Goal: Find specific page/section: Find specific page/section

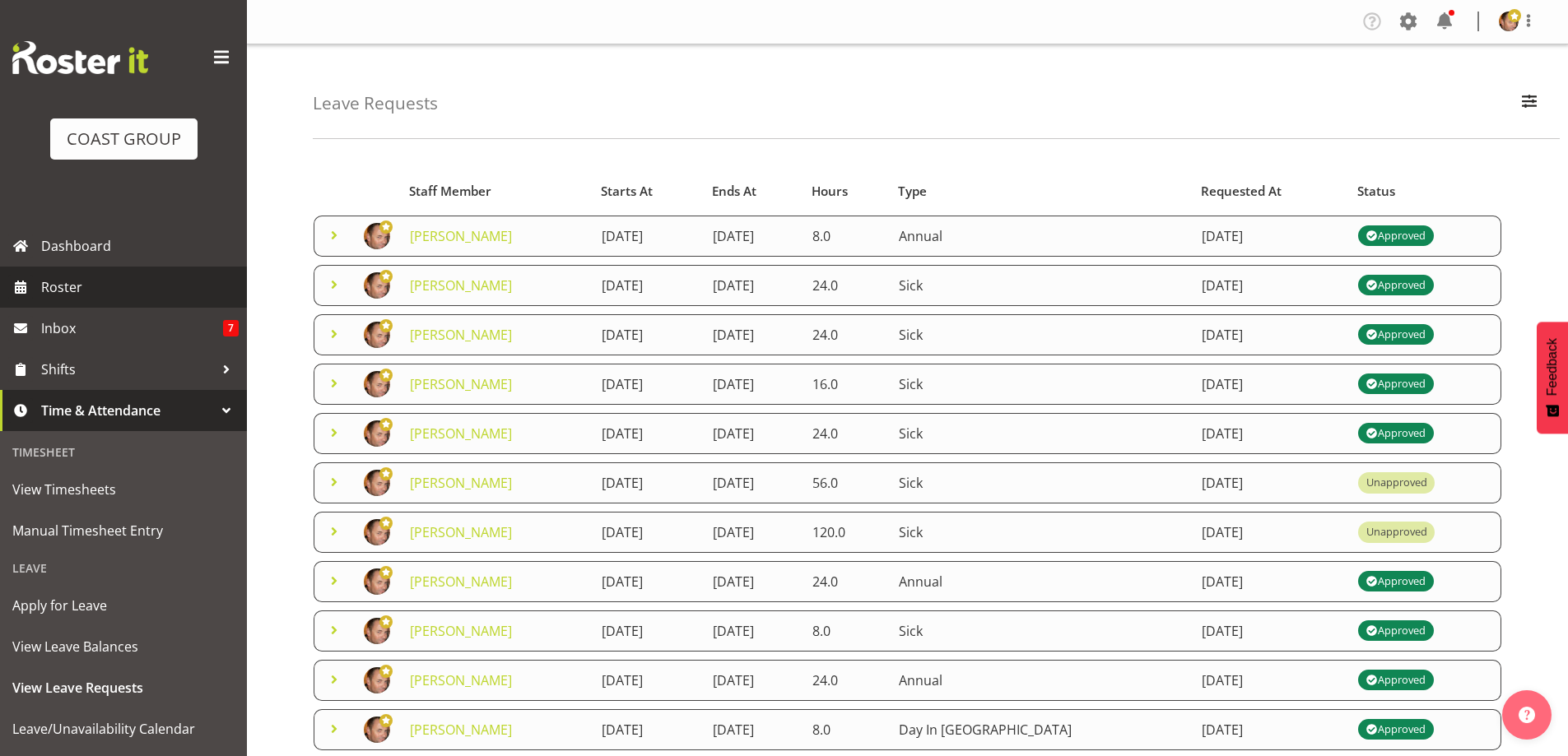
click at [77, 286] on span "Roster" at bounding box center [140, 287] width 197 height 25
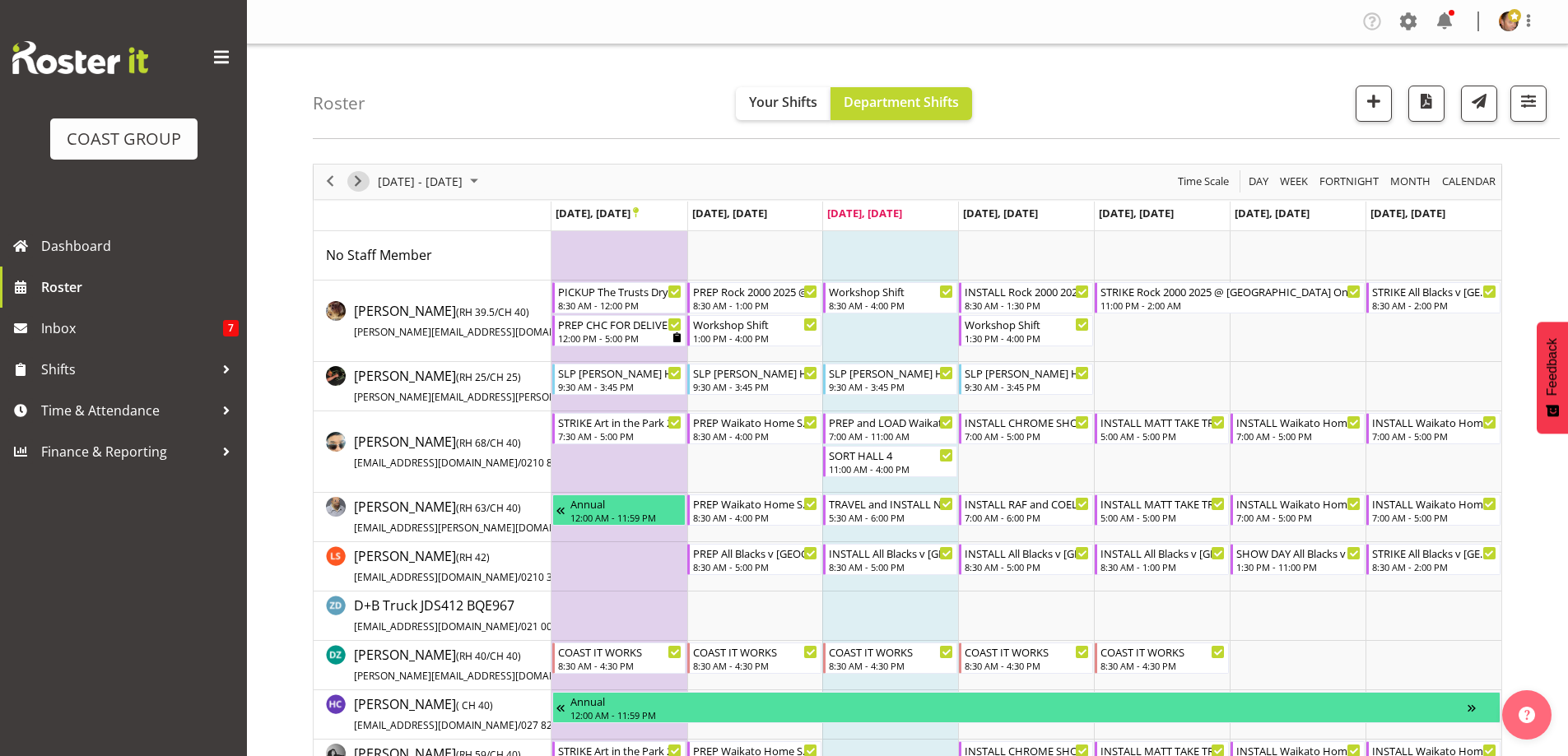
click at [355, 173] on span "Next" at bounding box center [358, 182] width 20 height 21
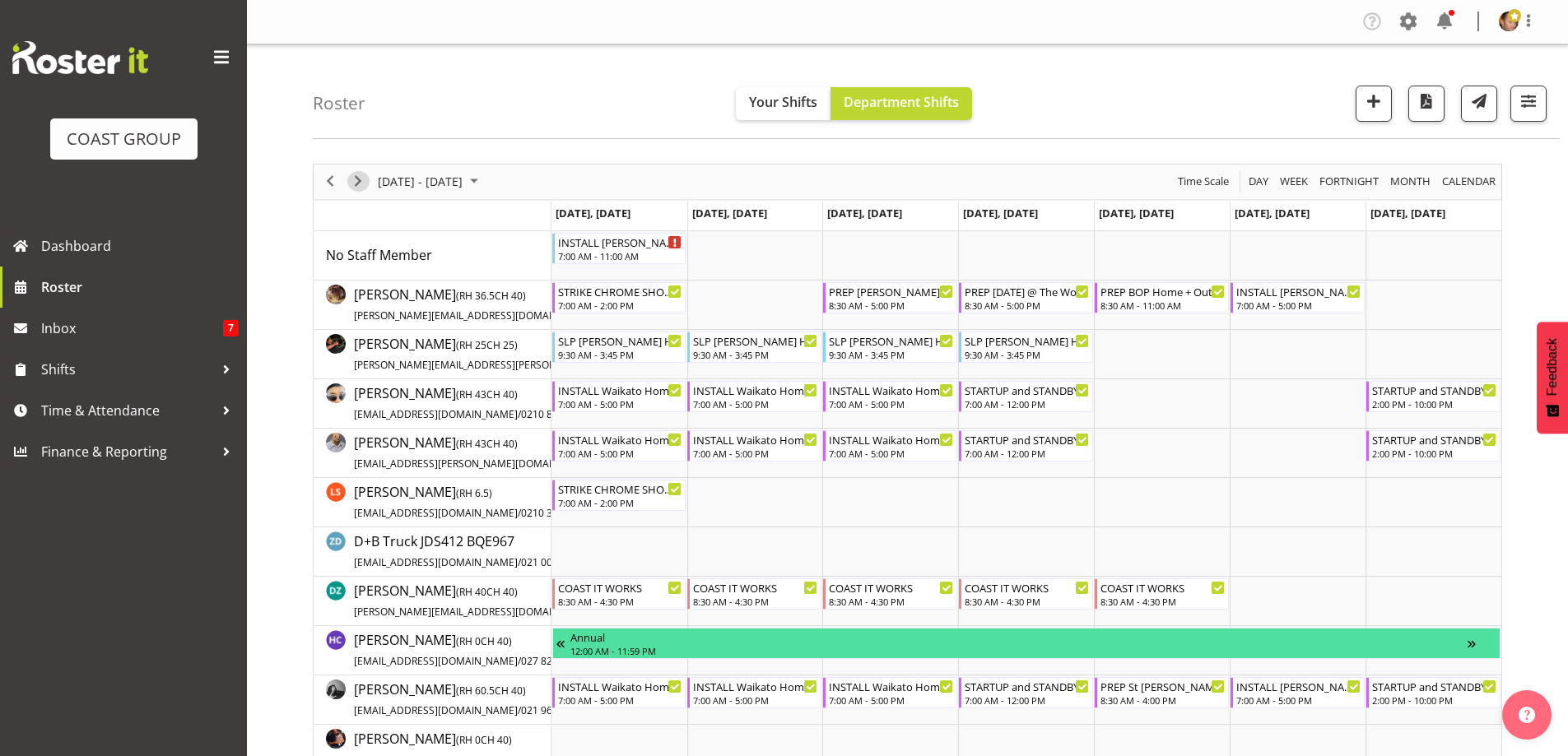
click at [355, 173] on span "Next" at bounding box center [358, 182] width 20 height 21
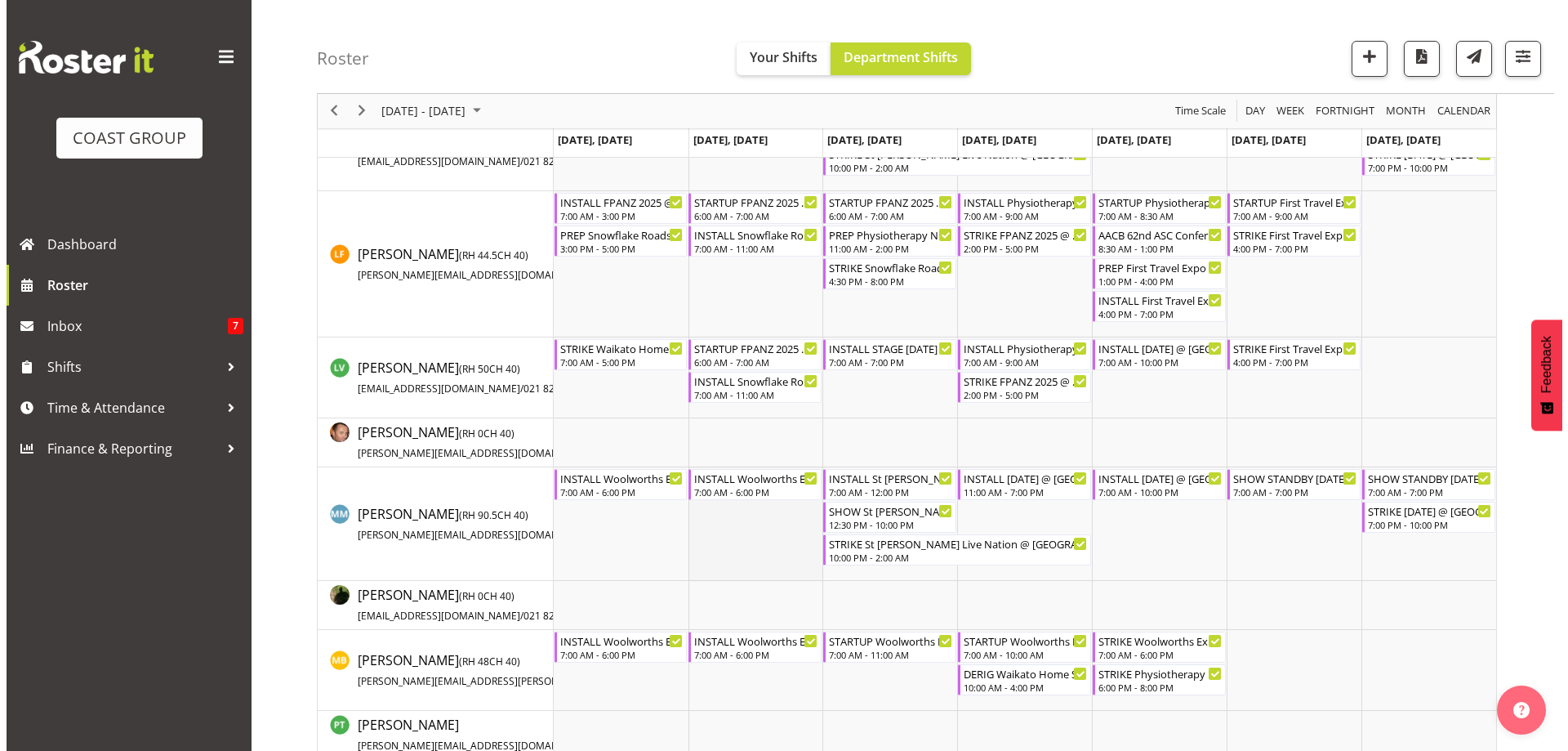
scroll to position [899, 0]
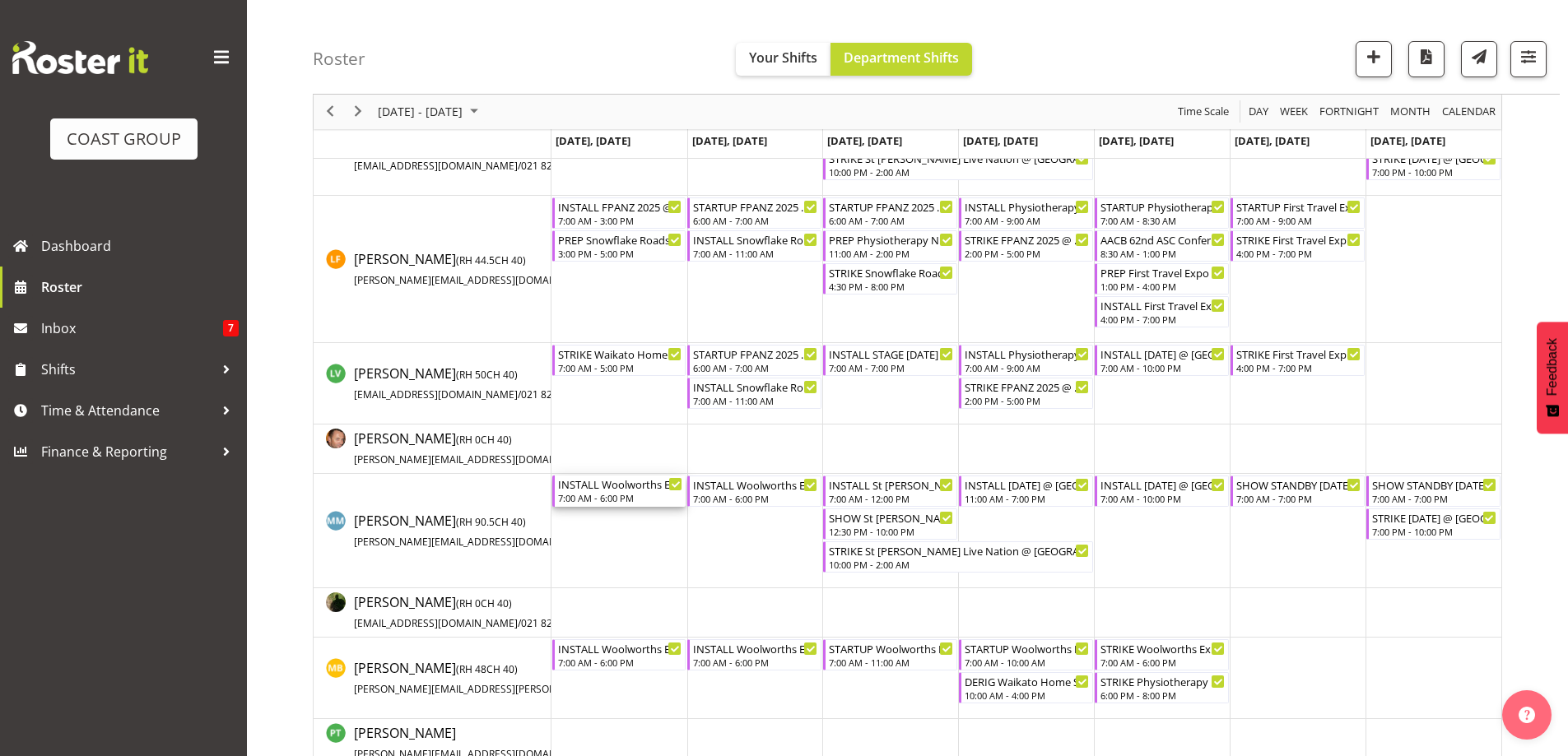
click at [619, 489] on div "INSTALL Woolworths Experience Event 2025 @ [GEOGRAPHIC_DATA]" at bounding box center [620, 483] width 125 height 16
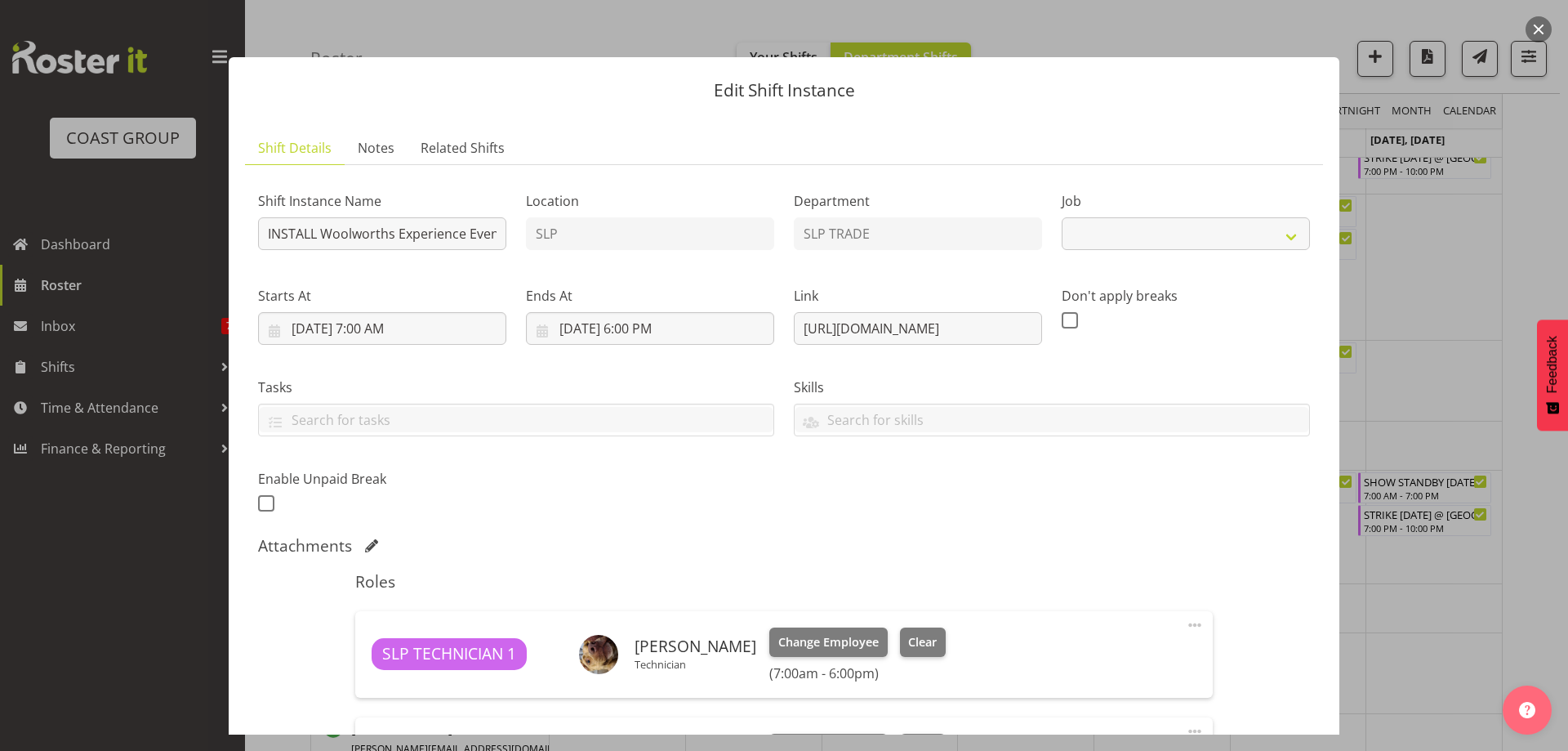
select select "10501"
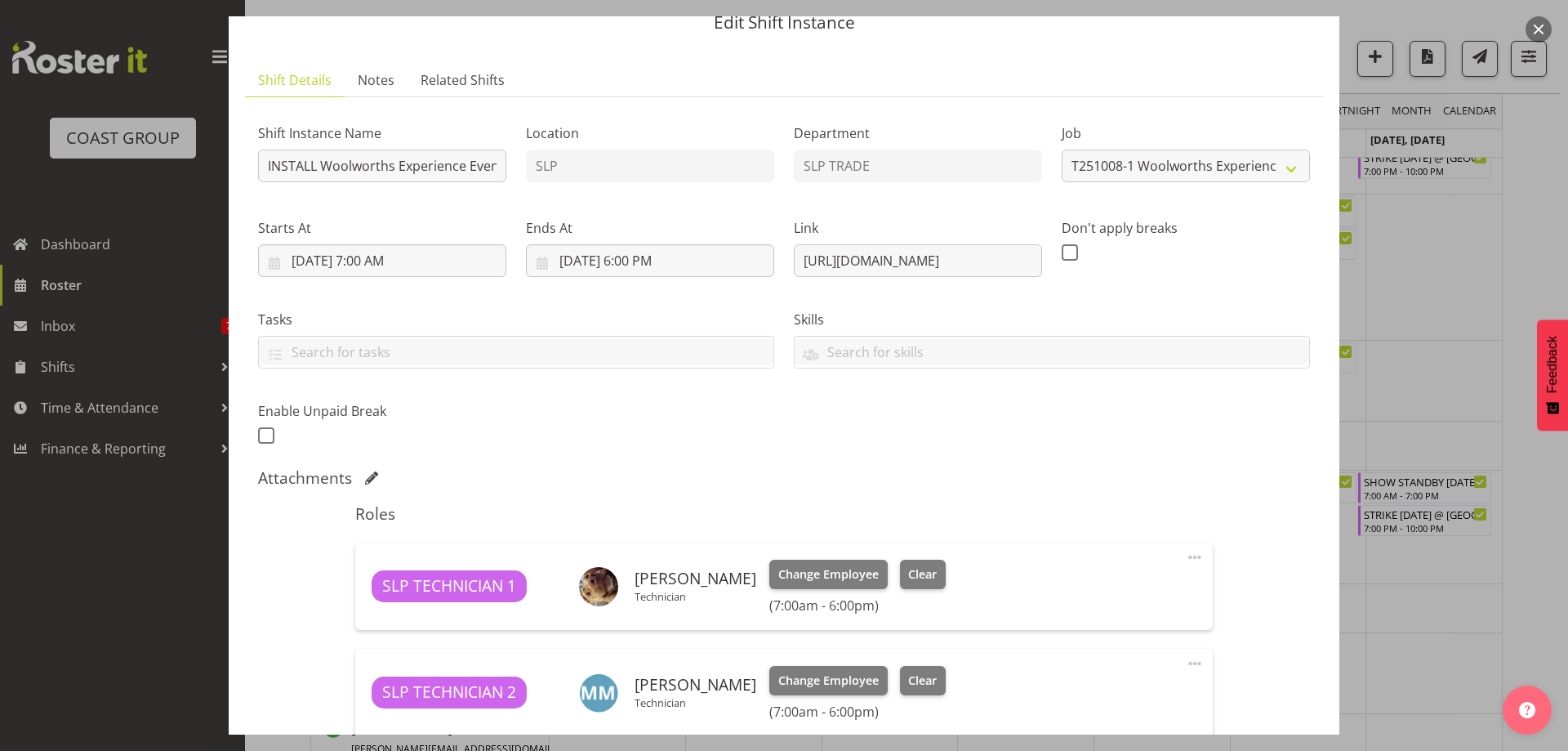
scroll to position [62, 0]
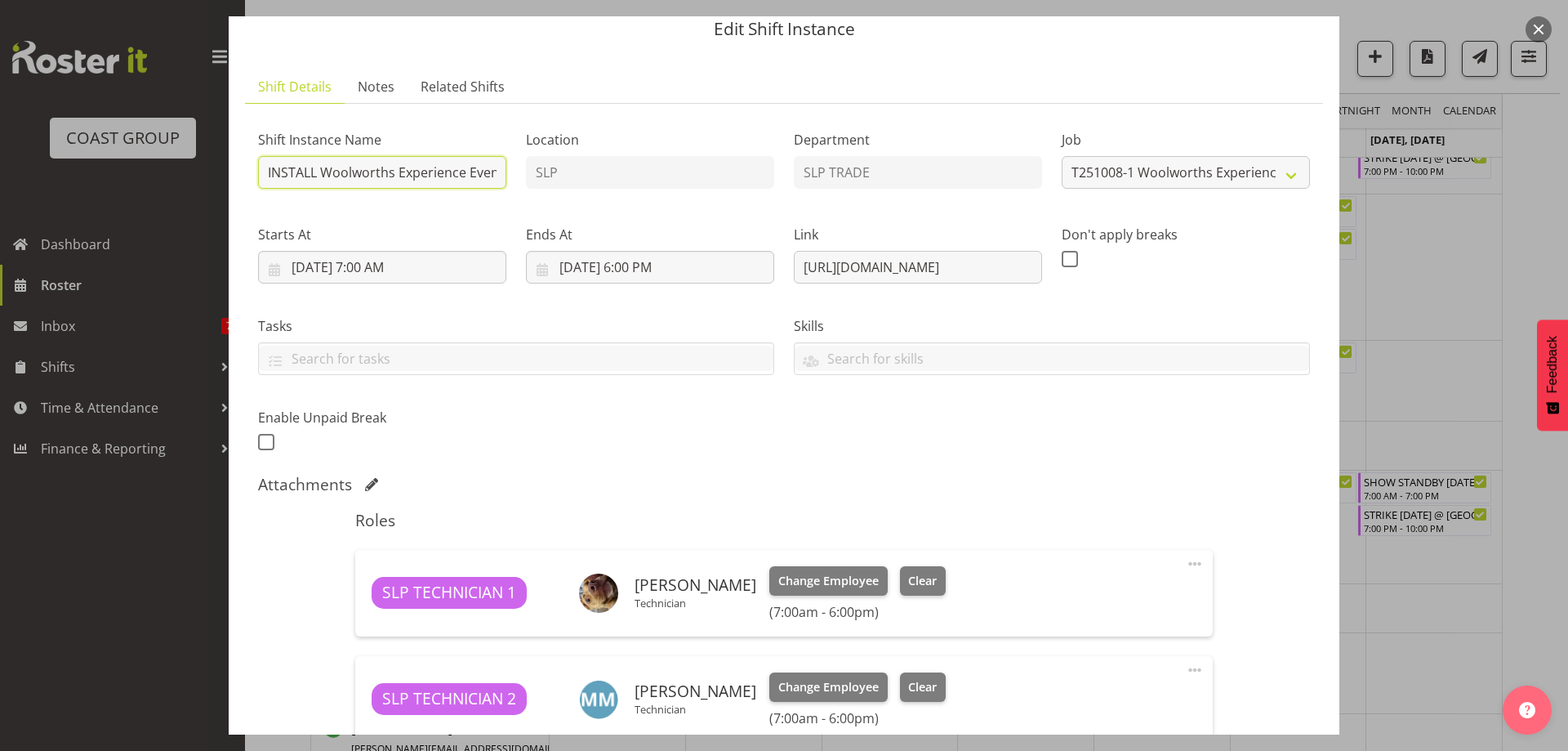
click at [487, 169] on input "INSTALL Woolworths Experience Event 2025 @ [GEOGRAPHIC_DATA]" at bounding box center [382, 172] width 248 height 33
drag, startPoint x: 489, startPoint y: 169, endPoint x: 138, endPoint y: 152, distance: 351.4
click at [138, 152] on div "Edit Shift Instance Shift Details Notes Related Shifts Shift Instance Name INST…" at bounding box center [784, 376] width 1568 height 751
click at [496, 173] on input "INSTALL Woolworths Experience Event 2025 @ [GEOGRAPHIC_DATA]" at bounding box center [382, 172] width 248 height 33
click at [498, 173] on input "INSTALL Woolworths Experience Event 2025 @ [GEOGRAPHIC_DATA]" at bounding box center [382, 172] width 248 height 33
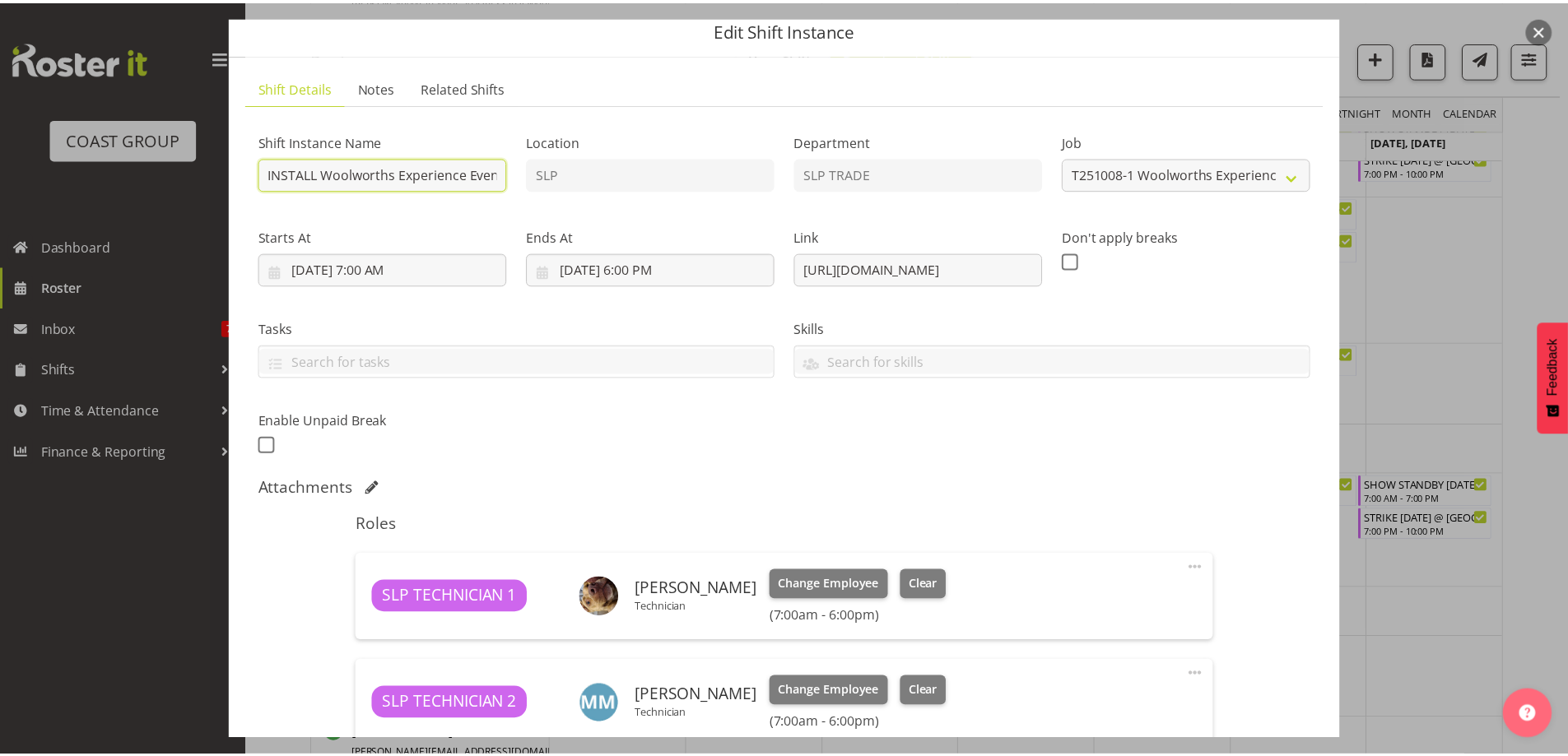
scroll to position [0, 0]
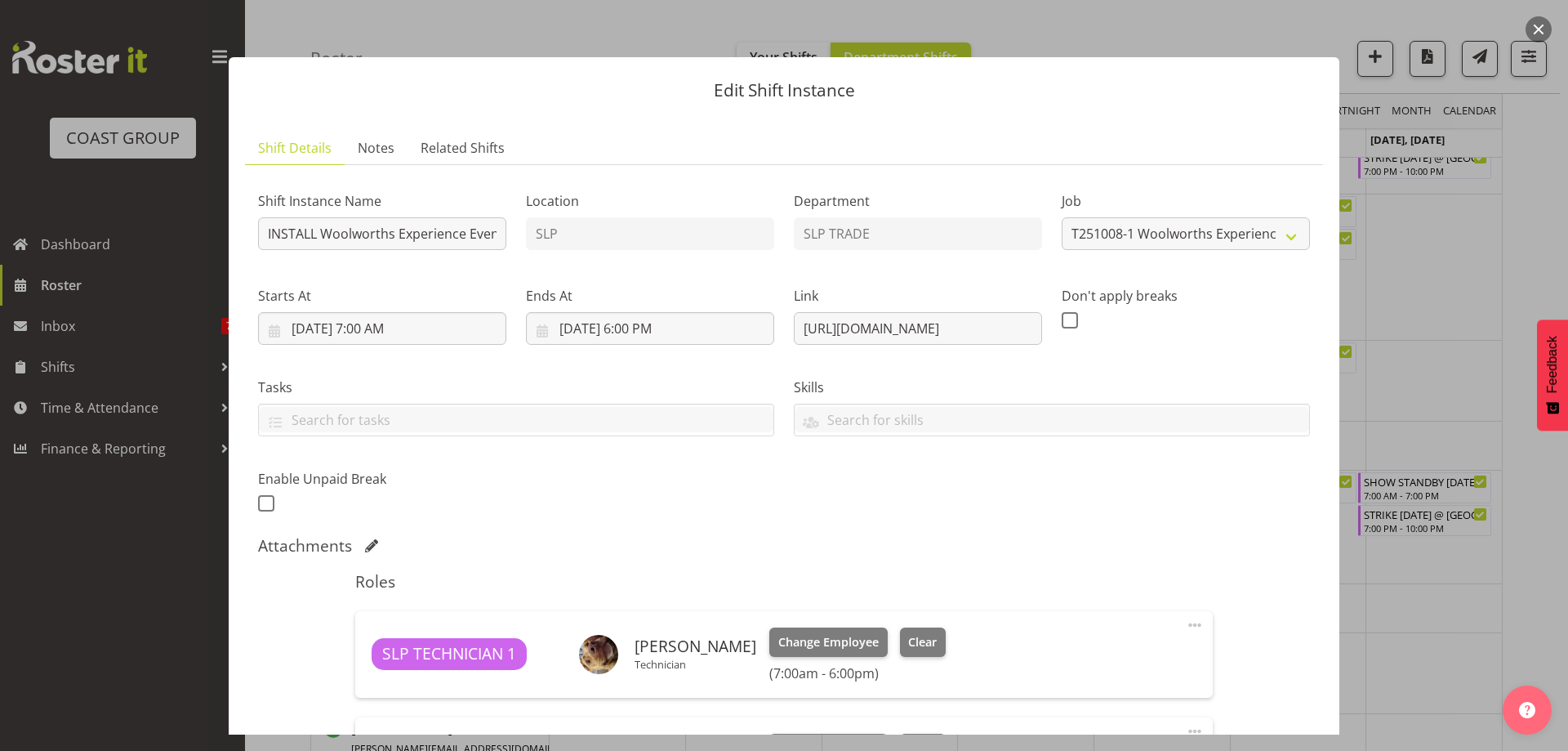
click at [1535, 25] on button "button" at bounding box center [1539, 29] width 27 height 27
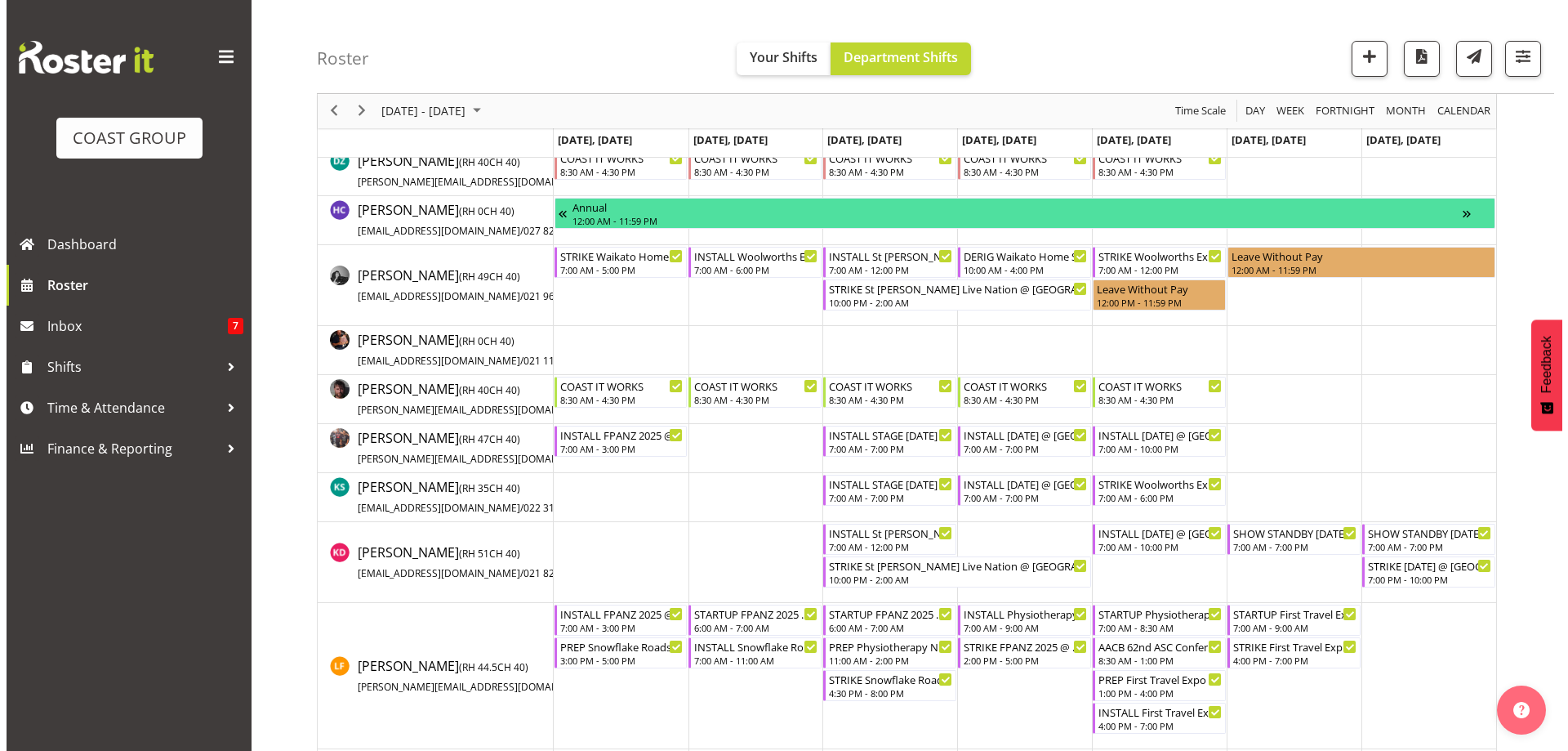
scroll to position [653, 0]
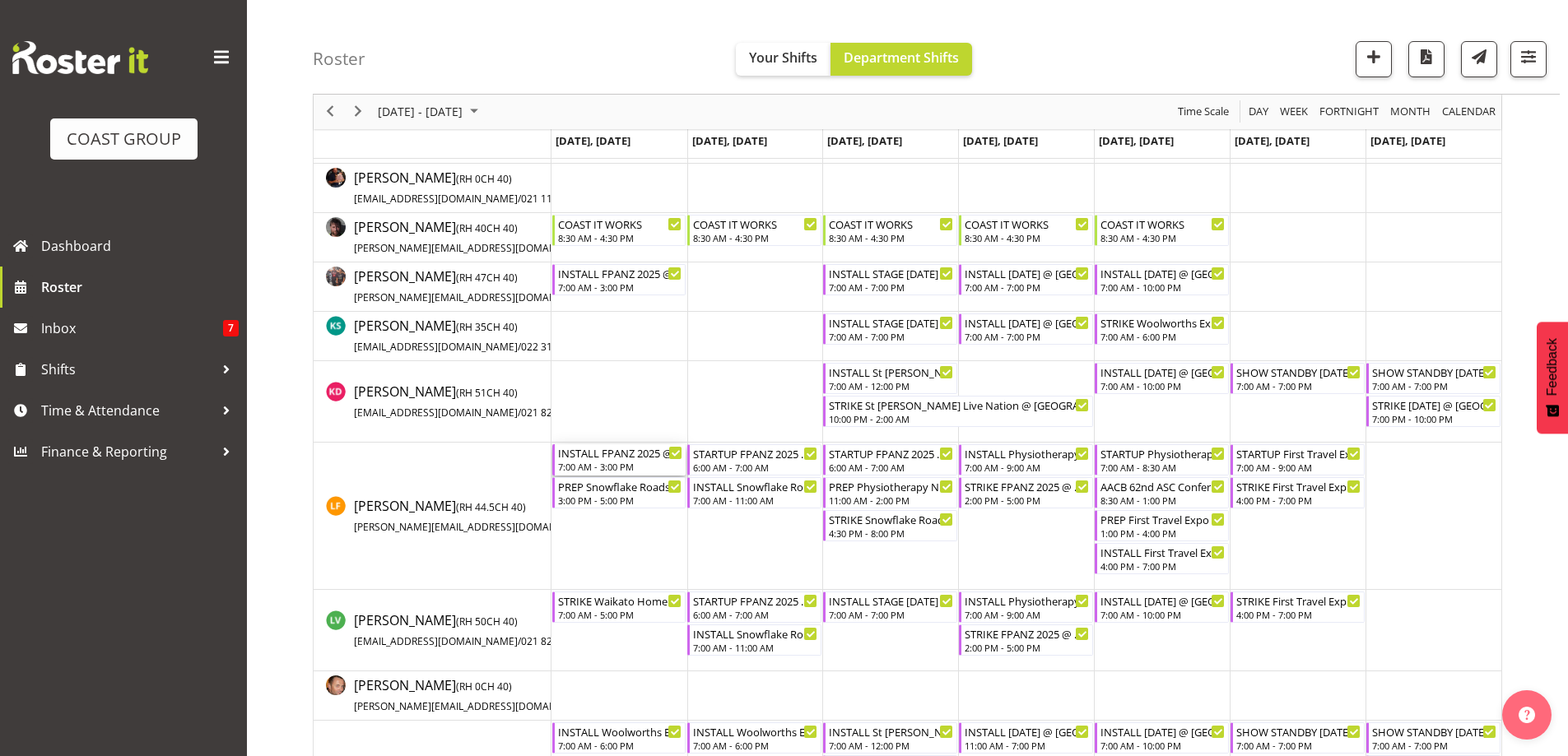
click at [603, 461] on div "INSTALL FPANZ 2025 @ VIADUCT EVENTS CENTRE On SIte @ TBC 7:00 AM - 3:00 PM" at bounding box center [620, 460] width 125 height 31
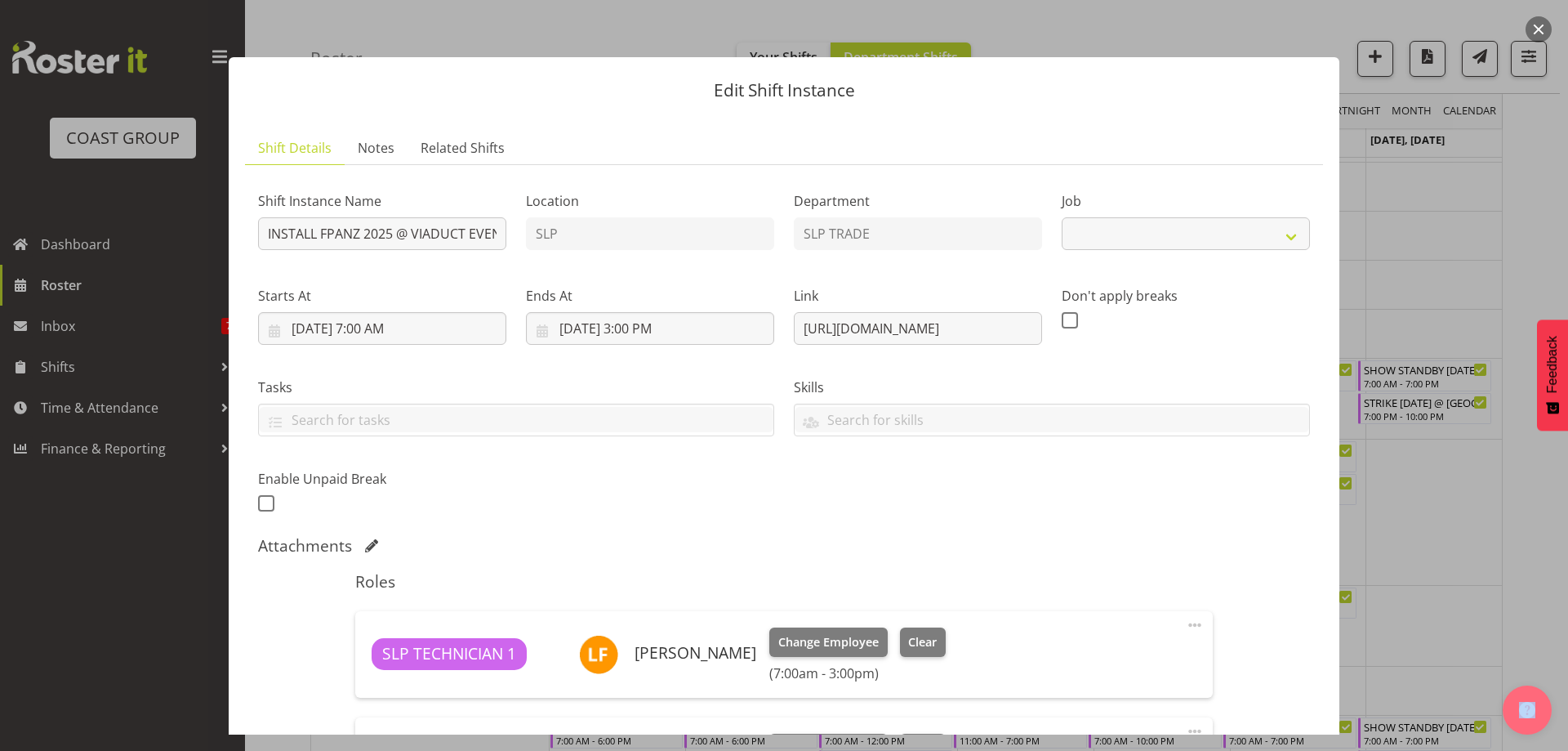
select select "9363"
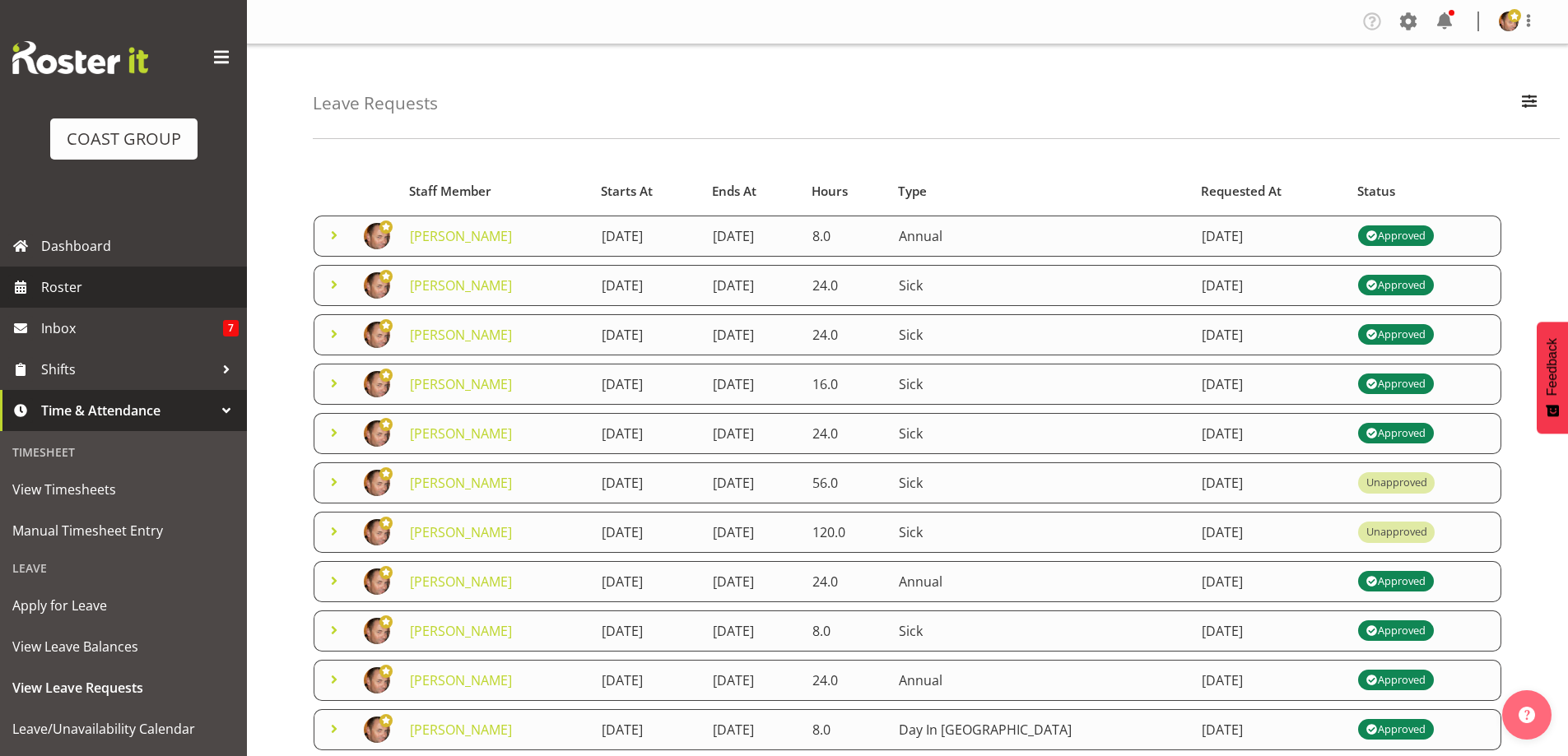
click at [177, 294] on span "Roster" at bounding box center [140, 287] width 197 height 25
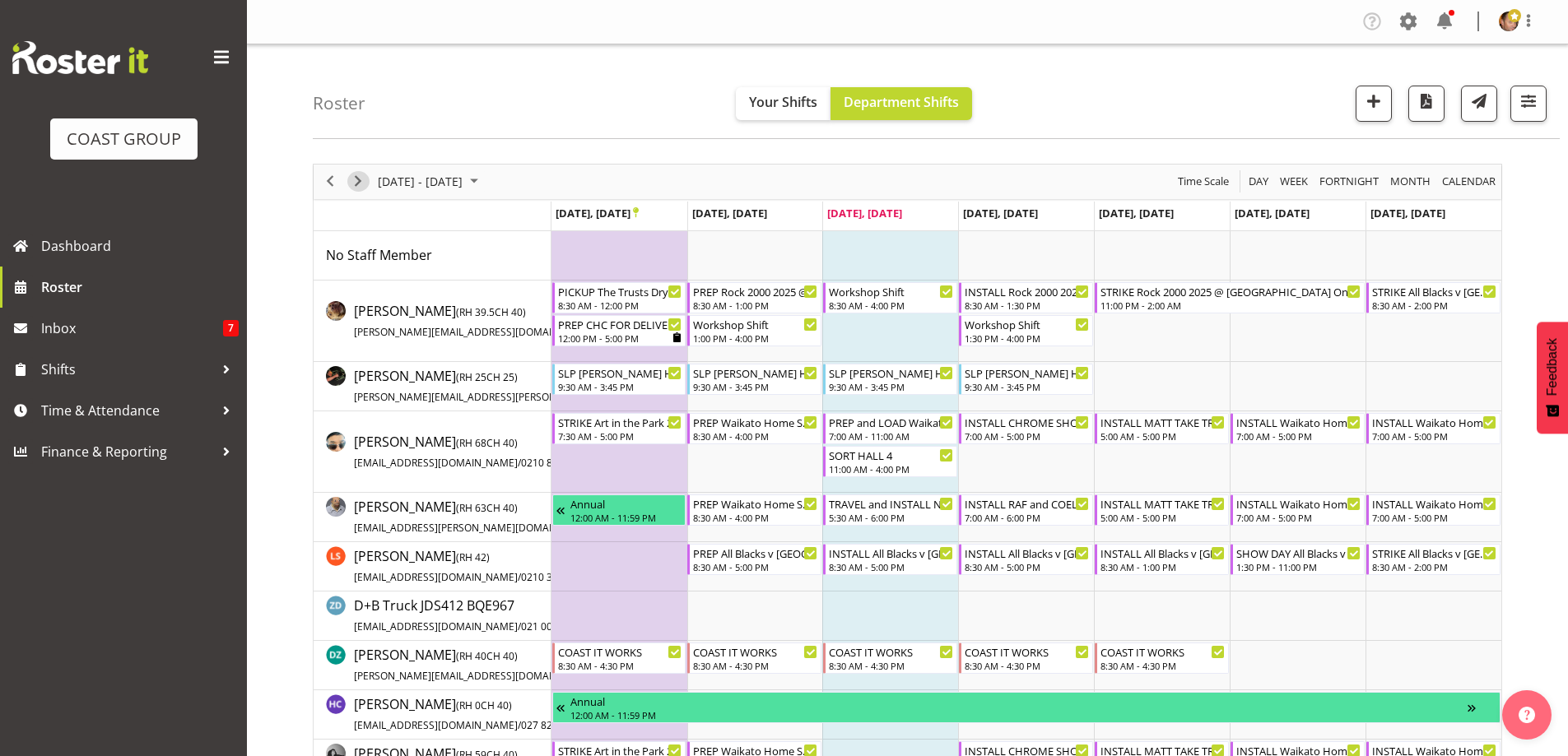
click at [361, 189] on span "Next" at bounding box center [358, 182] width 20 height 21
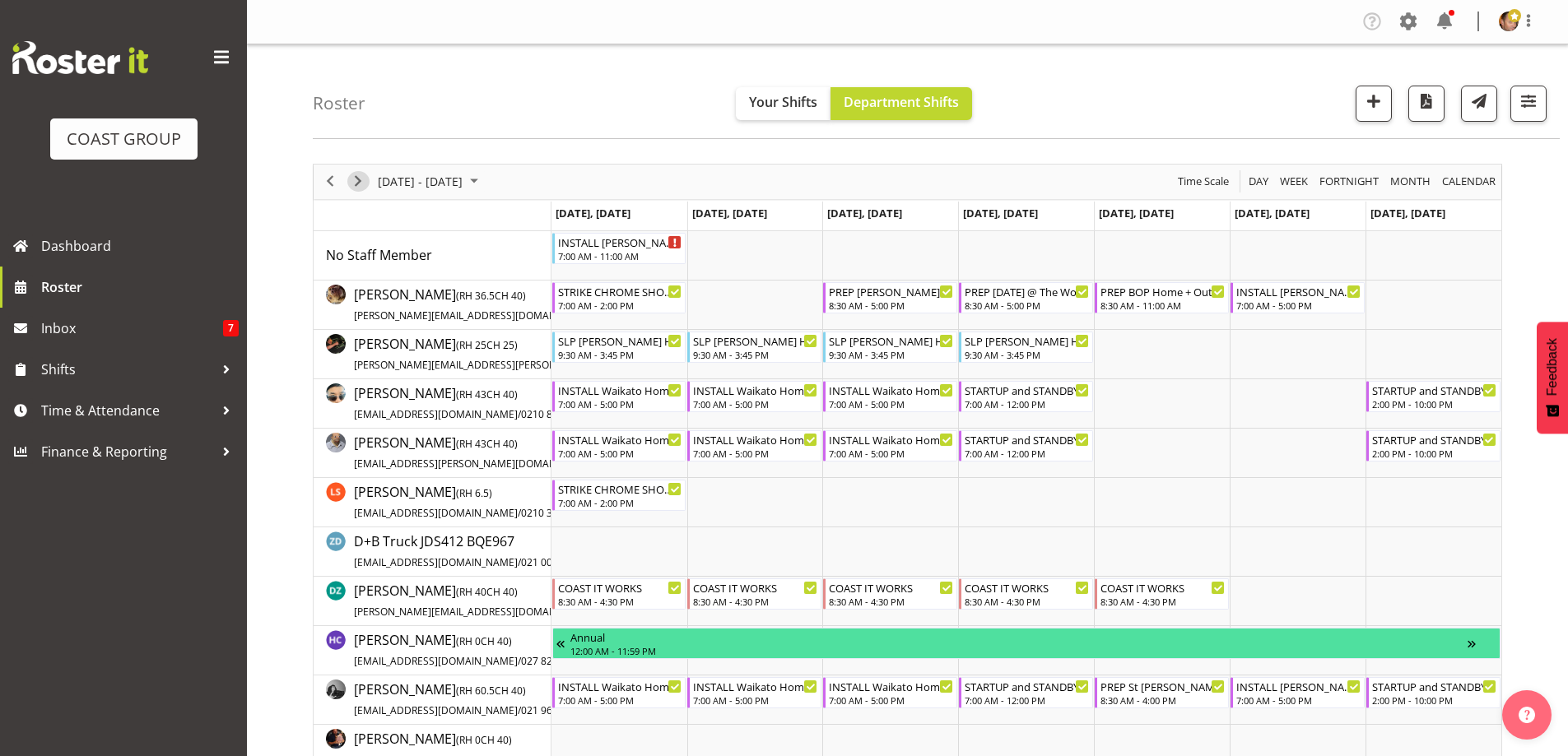
click at [359, 181] on span "Next" at bounding box center [358, 182] width 20 height 21
